Goal: Submit feedback/report problem: Submit feedback/report problem

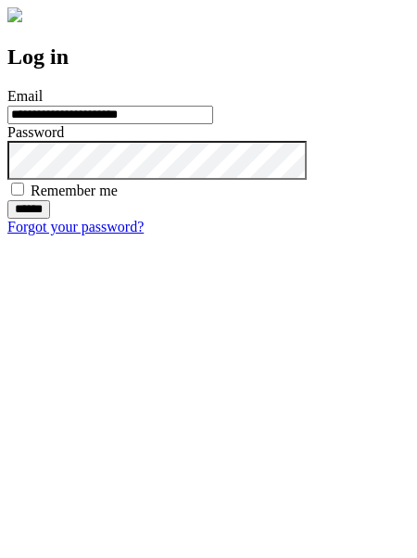
type input "**********"
click at [50, 219] on input "******" at bounding box center [28, 209] width 43 height 19
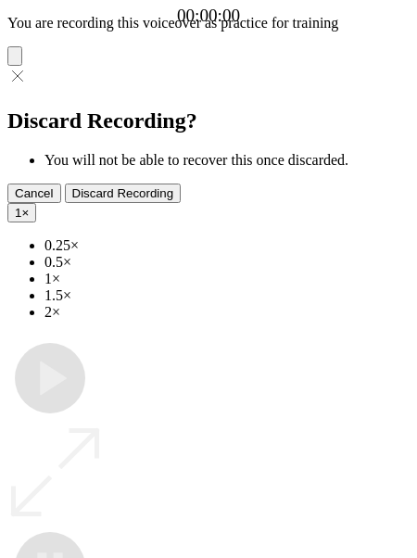
type input "**********"
